Goal: Information Seeking & Learning: Learn about a topic

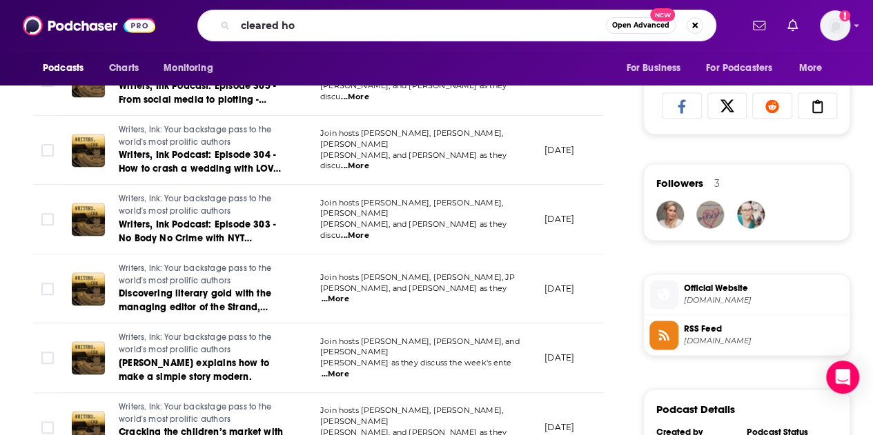
type input "cleared hot"
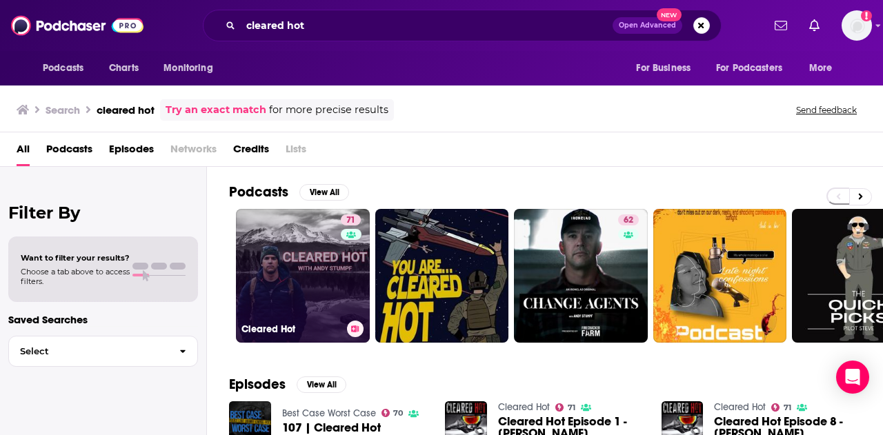
drag, startPoint x: 354, startPoint y: 255, endPoint x: 306, endPoint y: 252, distance: 47.7
click at [306, 252] on link "71 Cleared Hot" at bounding box center [303, 276] width 134 height 134
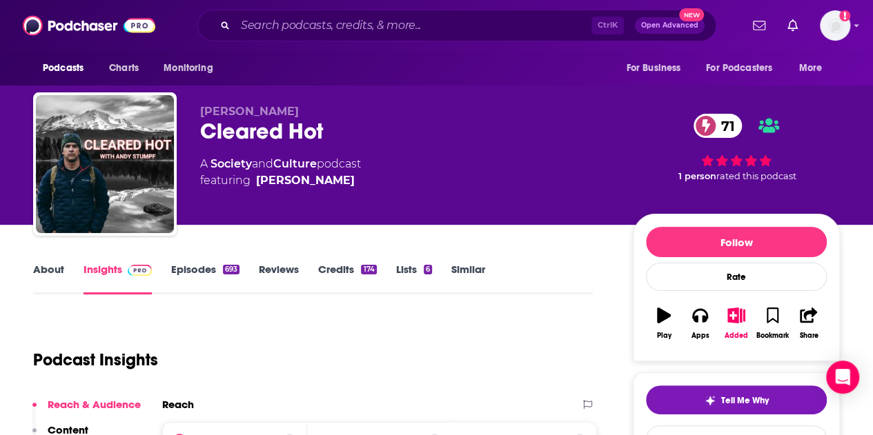
click at [57, 279] on link "About" at bounding box center [48, 279] width 31 height 32
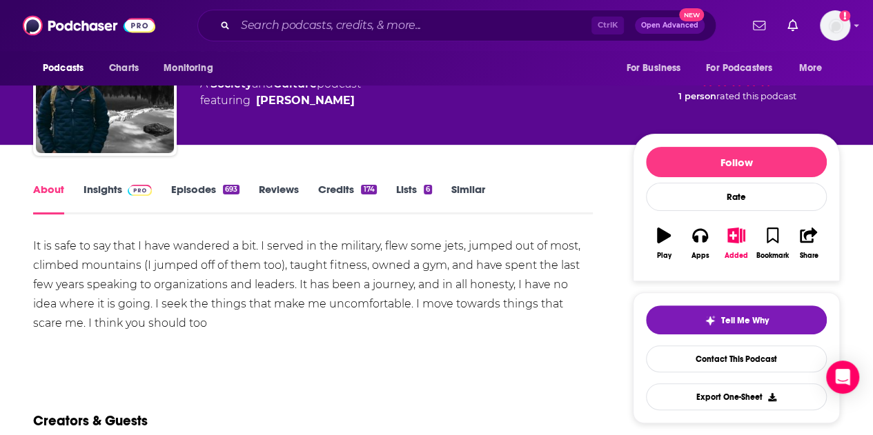
scroll to position [138, 0]
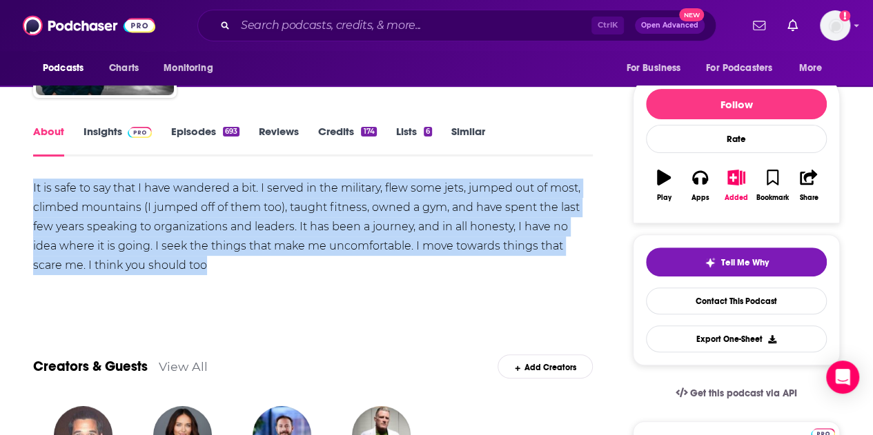
drag, startPoint x: 233, startPoint y: 270, endPoint x: 18, endPoint y: 191, distance: 228.5
copy div "It is safe to say that I have wandered a bit. I served in the military, flew so…"
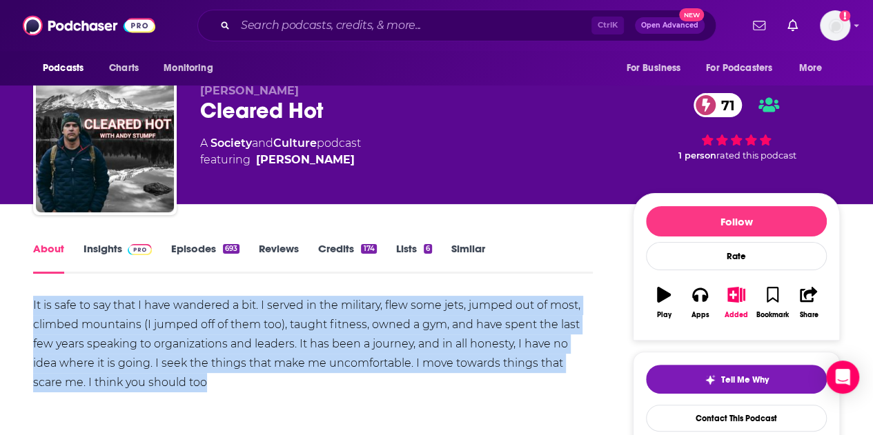
scroll to position [0, 0]
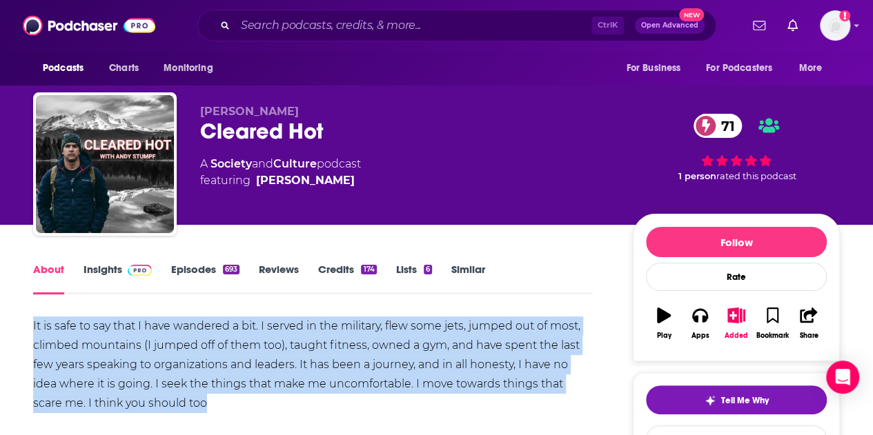
click at [99, 268] on link "Insights" at bounding box center [117, 279] width 68 height 32
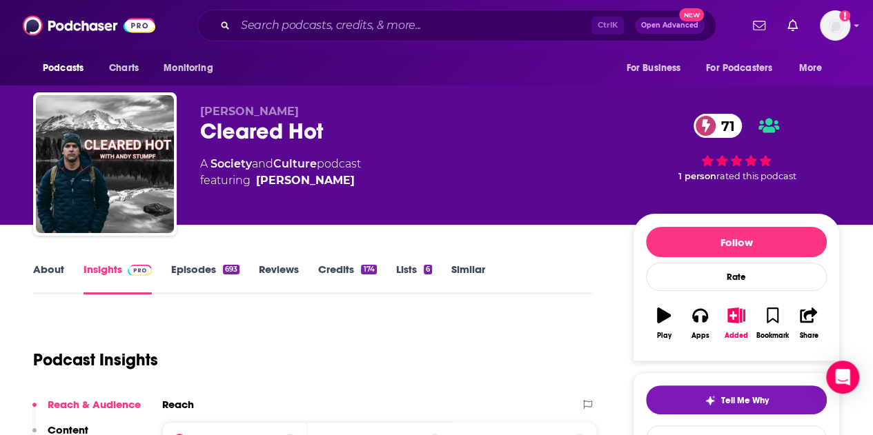
scroll to position [207, 0]
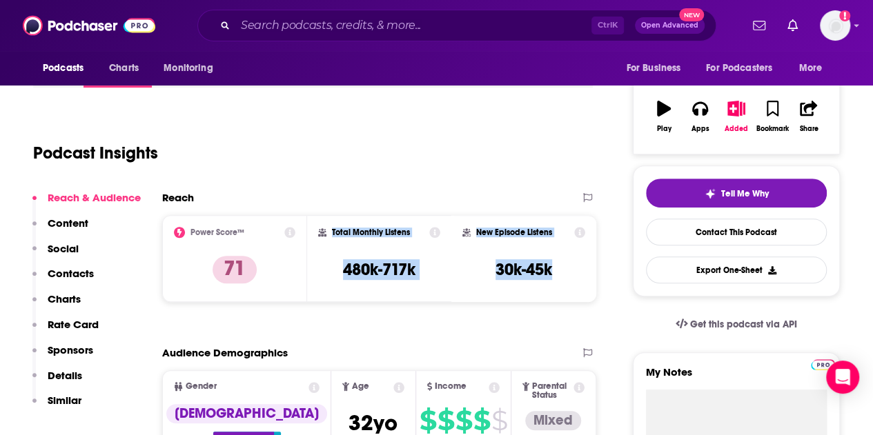
drag, startPoint x: 573, startPoint y: 286, endPoint x: 308, endPoint y: 223, distance: 272.3
click at [308, 223] on div "Power Score™ 71 Total Monthly Listens 480k-717k New Episode Listens 30k-45k" at bounding box center [379, 258] width 434 height 87
copy div "Total Monthly Listens 480k-717k New Episode Listens 30k-45k"
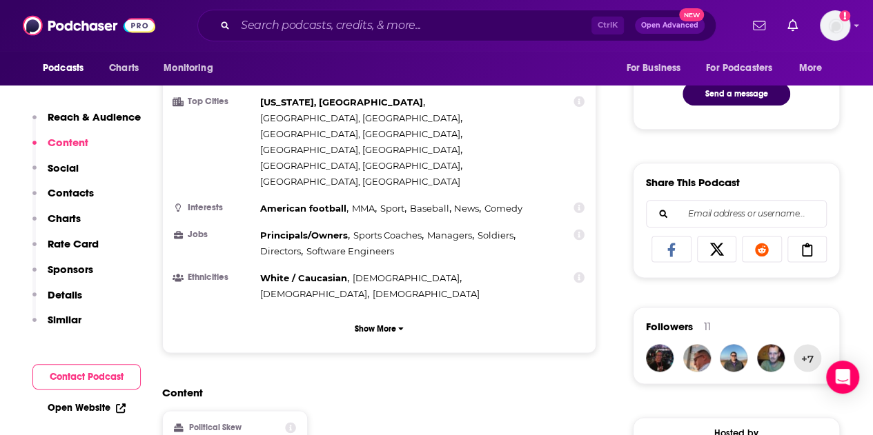
scroll to position [828, 0]
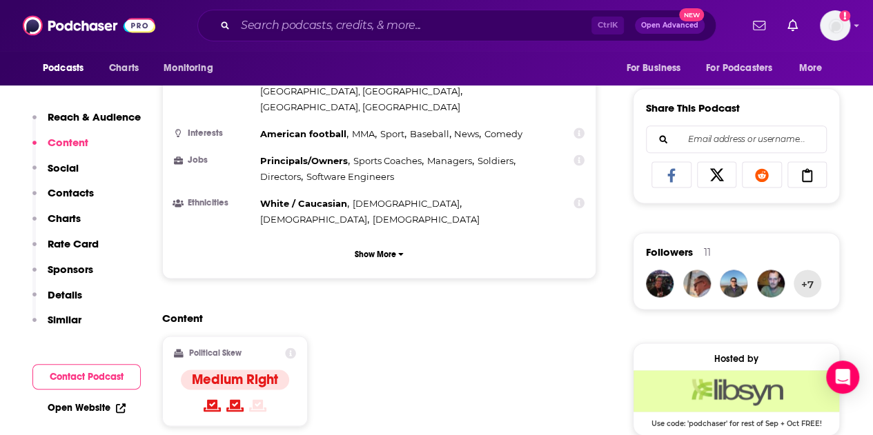
drag, startPoint x: 84, startPoint y: 170, endPoint x: 48, endPoint y: 167, distance: 36.0
click at [83, 170] on div "Reach & Audience Content Social Contacts Charts Rate Card Sponsors Details Simi…" at bounding box center [86, 224] width 108 height 228
click at [48, 167] on p "Social" at bounding box center [63, 167] width 31 height 13
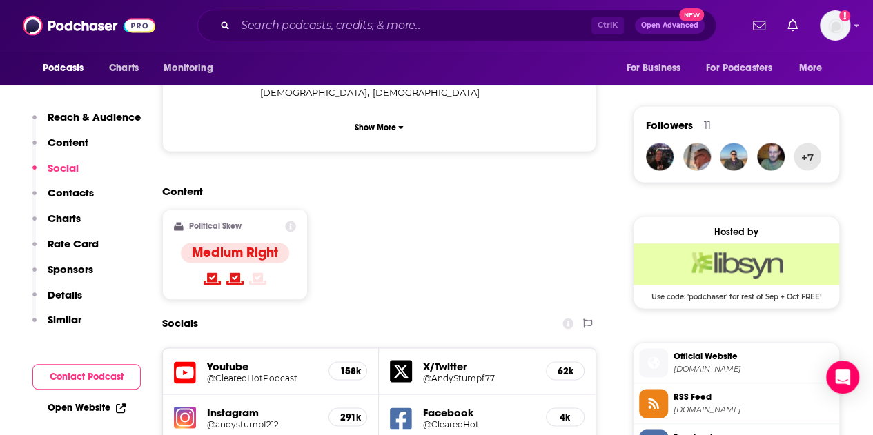
scroll to position [987, 0]
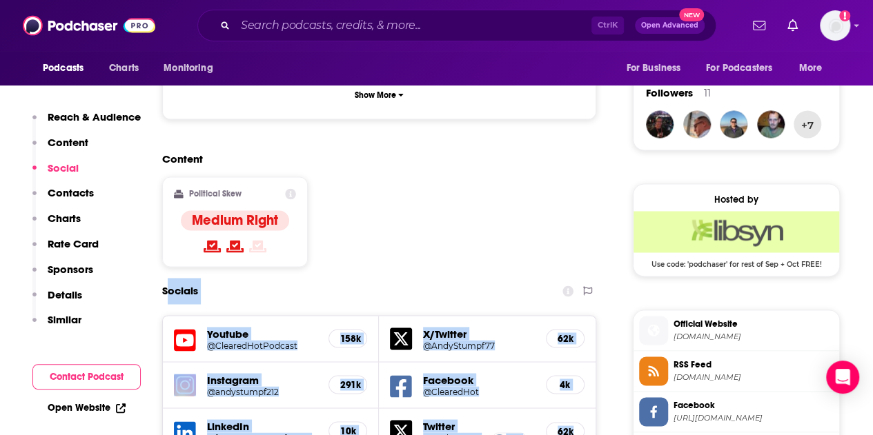
drag, startPoint x: 166, startPoint y: 219, endPoint x: 378, endPoint y: 292, distance: 224.5
copy div "ocials Youtube @ClearedHotPodcast 158k X/Twitter @AndyStumpf77 62k Instagram @a…"
